Goal: Task Accomplishment & Management: Manage account settings

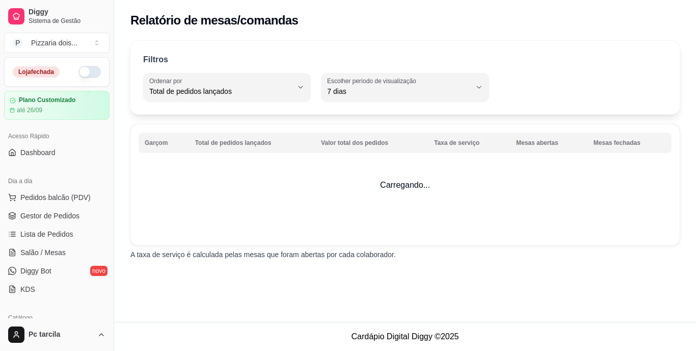
select select "TOTAL_OF_ORDERS"
select select "7"
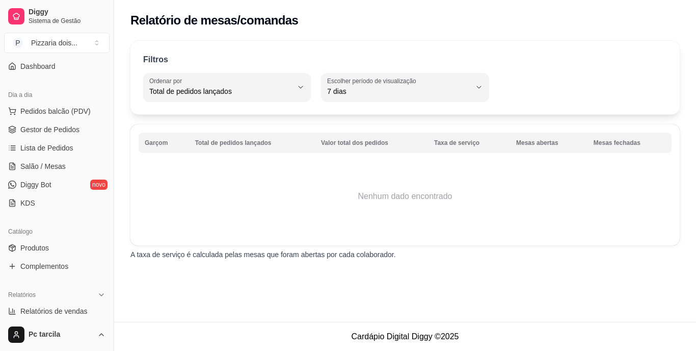
scroll to position [86, 0]
click at [114, 316] on button "Toggle Sidebar" at bounding box center [114, 175] width 8 height 351
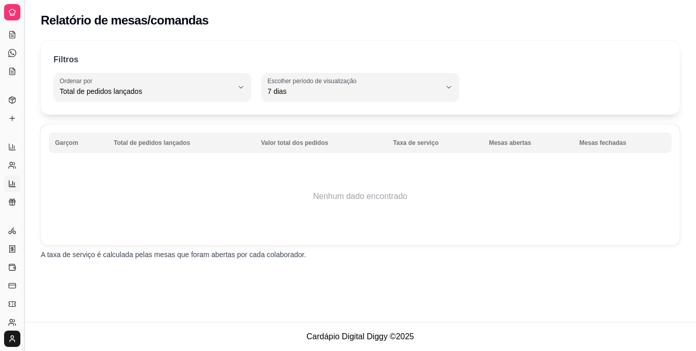
scroll to position [19, 0]
click at [114, 316] on div "Diggy Sistema de Gestão P Pizzaria dois ... Loja fechada Plano Customizado até …" at bounding box center [348, 175] width 696 height 351
click at [24, 273] on button "Toggle Sidebar" at bounding box center [24, 175] width 8 height 351
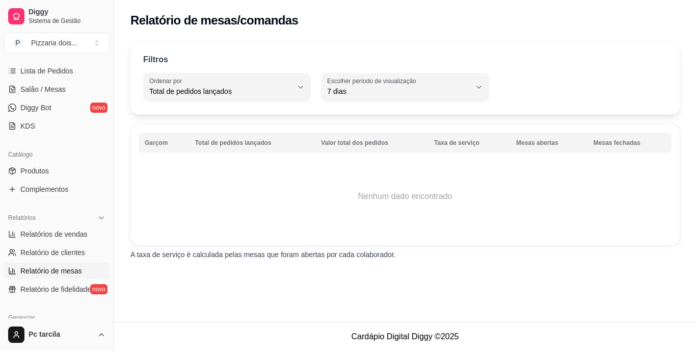
scroll to position [182, 0]
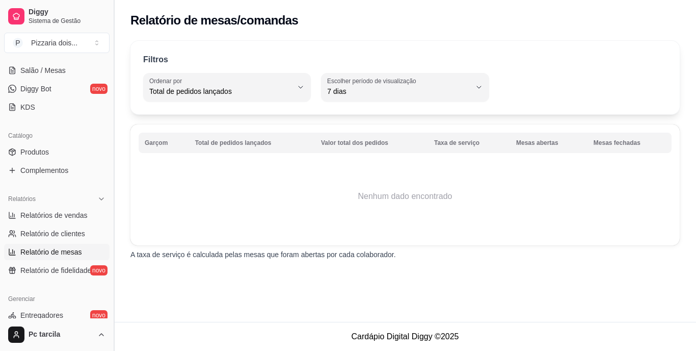
click at [116, 313] on button "Toggle Sidebar" at bounding box center [114, 175] width 8 height 351
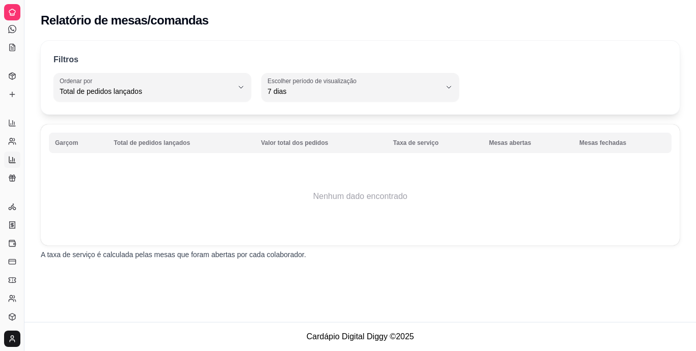
scroll to position [104, 0]
click at [25, 304] on button "Toggle Sidebar" at bounding box center [24, 175] width 8 height 351
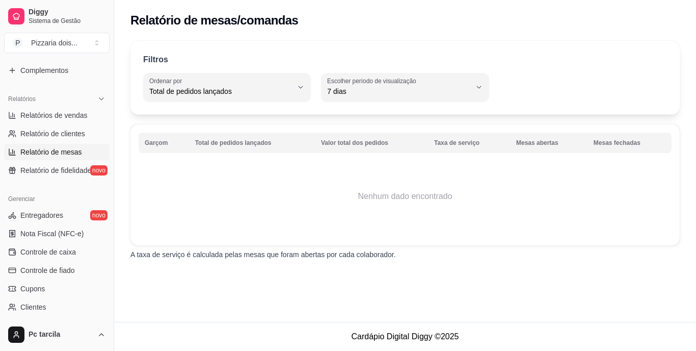
scroll to position [285, 0]
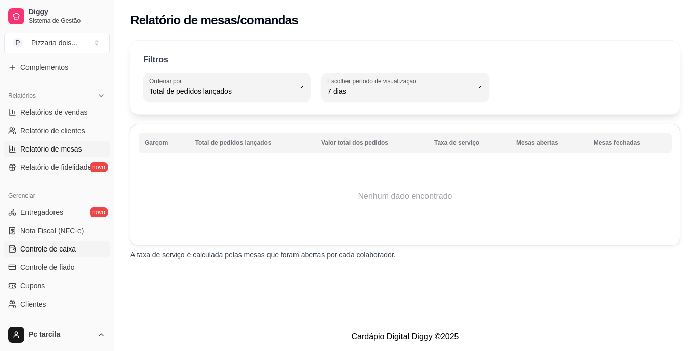
click at [79, 254] on link "Controle de caixa" at bounding box center [56, 248] width 105 height 16
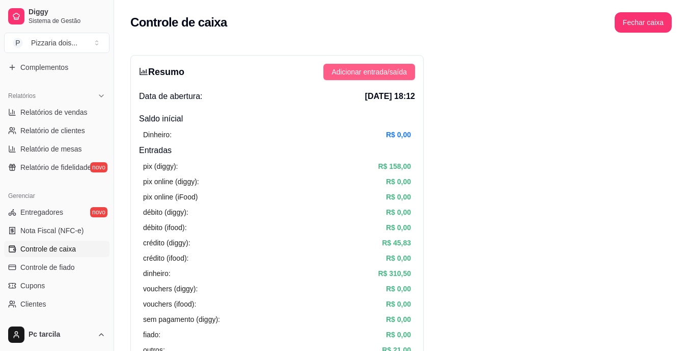
click at [386, 69] on span "Adicionar entrada/saída" at bounding box center [369, 71] width 75 height 11
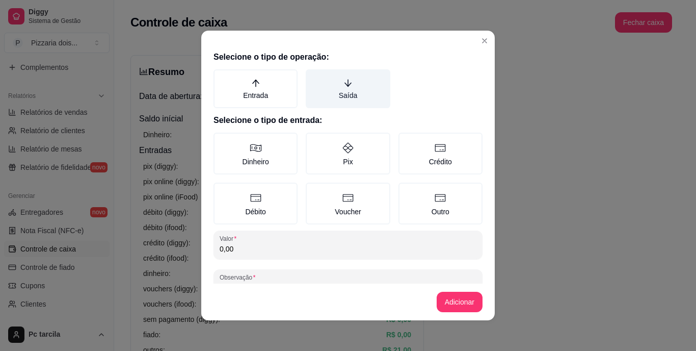
click at [371, 87] on label "Saída" at bounding box center [348, 88] width 84 height 39
click at [313, 77] on button "Saída" at bounding box center [309, 73] width 8 height 8
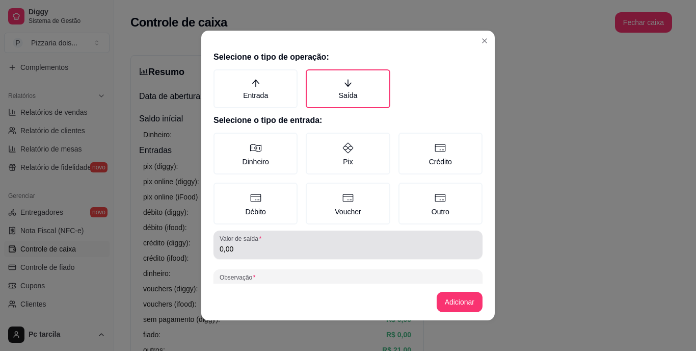
click at [305, 254] on div "0,00" at bounding box center [348, 244] width 257 height 20
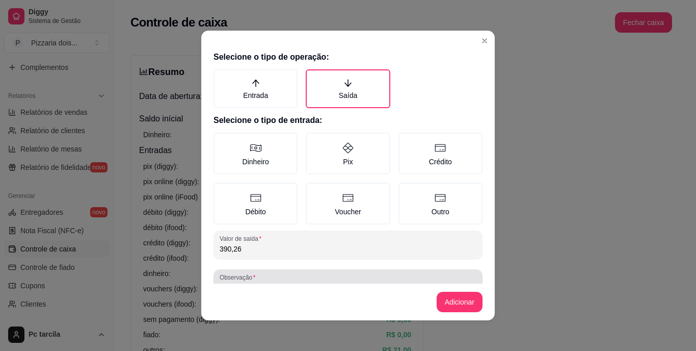
type input "390,26"
click at [303, 276] on div at bounding box center [348, 283] width 257 height 20
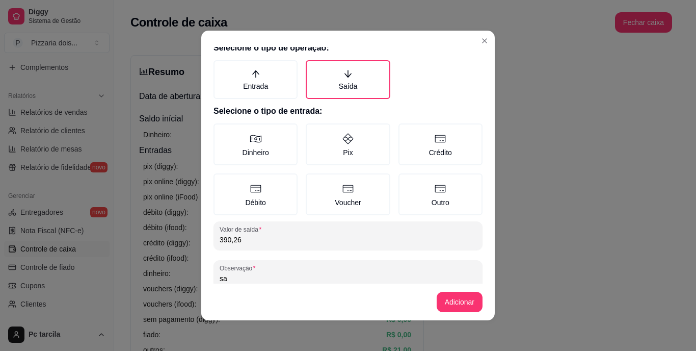
type input "s"
type input "material"
click at [261, 159] on label "Dinheiro" at bounding box center [255, 144] width 84 height 42
click at [221, 140] on button "Dinheiro" at bounding box center [217, 136] width 8 height 8
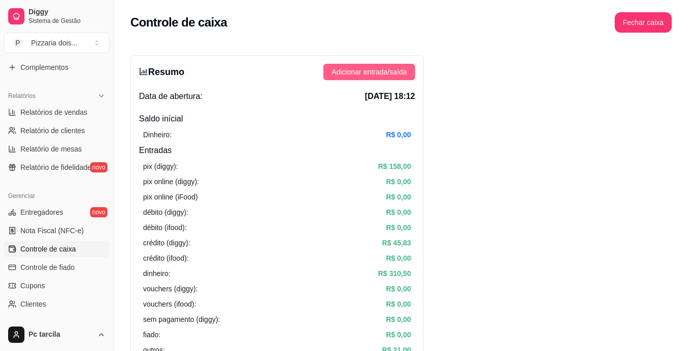
click at [362, 68] on span "Adicionar entrada/saída" at bounding box center [369, 71] width 75 height 11
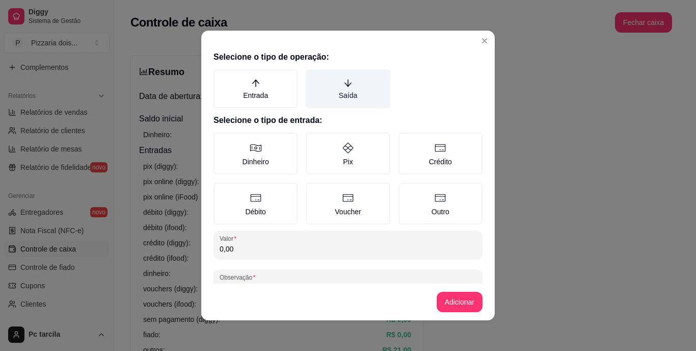
click at [342, 100] on label "Saída" at bounding box center [348, 88] width 84 height 39
click at [313, 77] on button "Saída" at bounding box center [309, 73] width 8 height 8
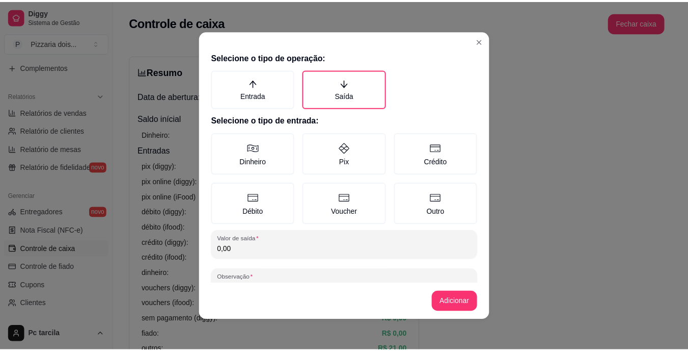
scroll to position [20, 0]
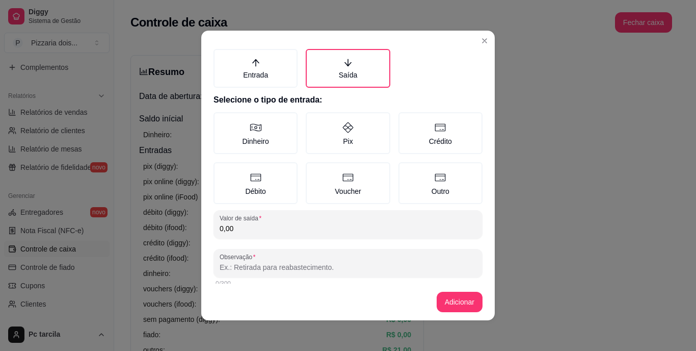
click at [274, 228] on input "0,00" at bounding box center [348, 228] width 257 height 10
type input "150,00"
click at [350, 134] on label "Pix" at bounding box center [348, 133] width 84 height 42
click at [313, 134] on button "Pix" at bounding box center [309, 136] width 8 height 8
click at [344, 271] on input "Observação" at bounding box center [348, 267] width 257 height 10
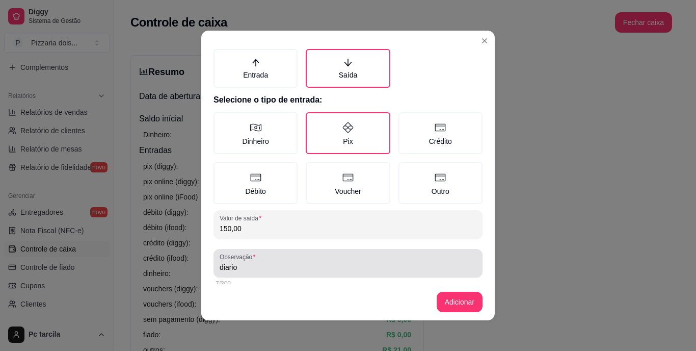
click at [215, 268] on div "Observação diario" at bounding box center [347, 263] width 269 height 29
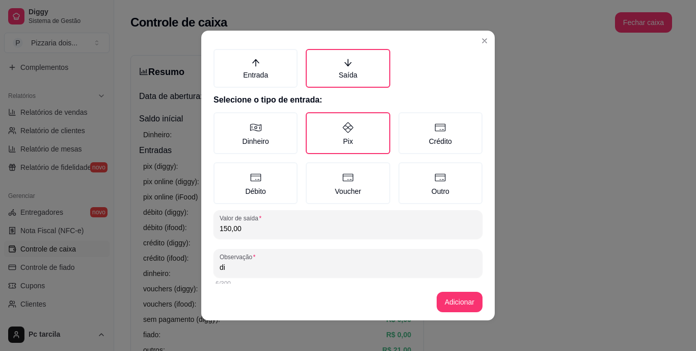
type input "d"
type input "pagto diario"
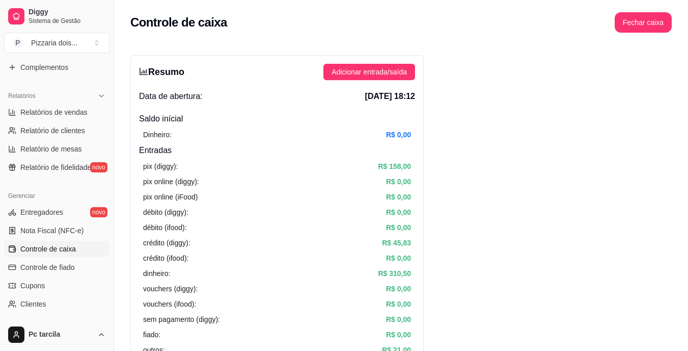
click at [405, 258] on article "R$ 0,00" at bounding box center [398, 257] width 25 height 11
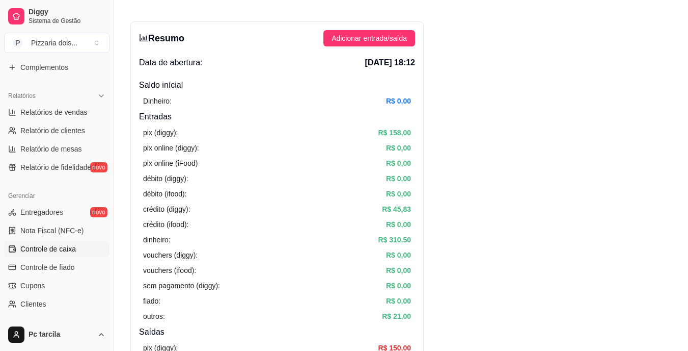
scroll to position [0, 0]
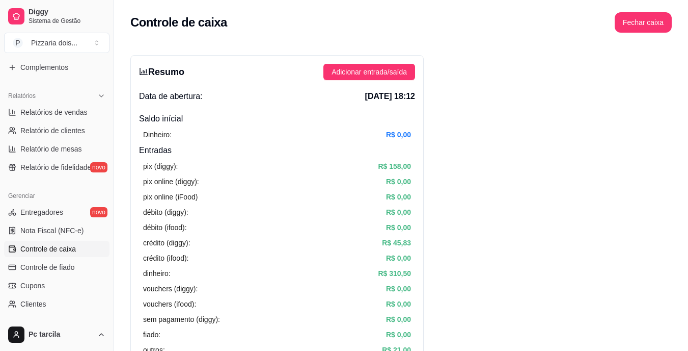
click at [644, 26] on button "Fechar caixa" at bounding box center [644, 23] width 56 height 20
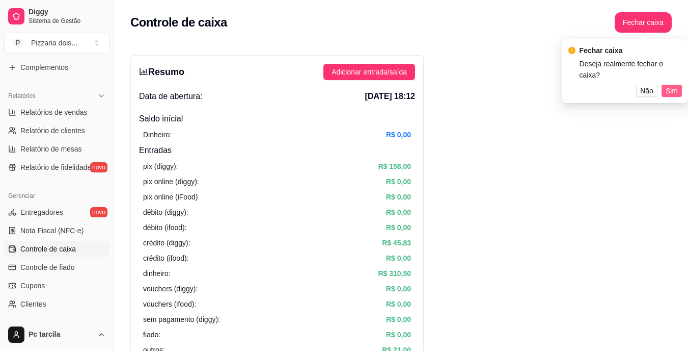
click at [671, 85] on span "Sim" at bounding box center [672, 90] width 12 height 11
